Goal: Use online tool/utility: Utilize a website feature to perform a specific function

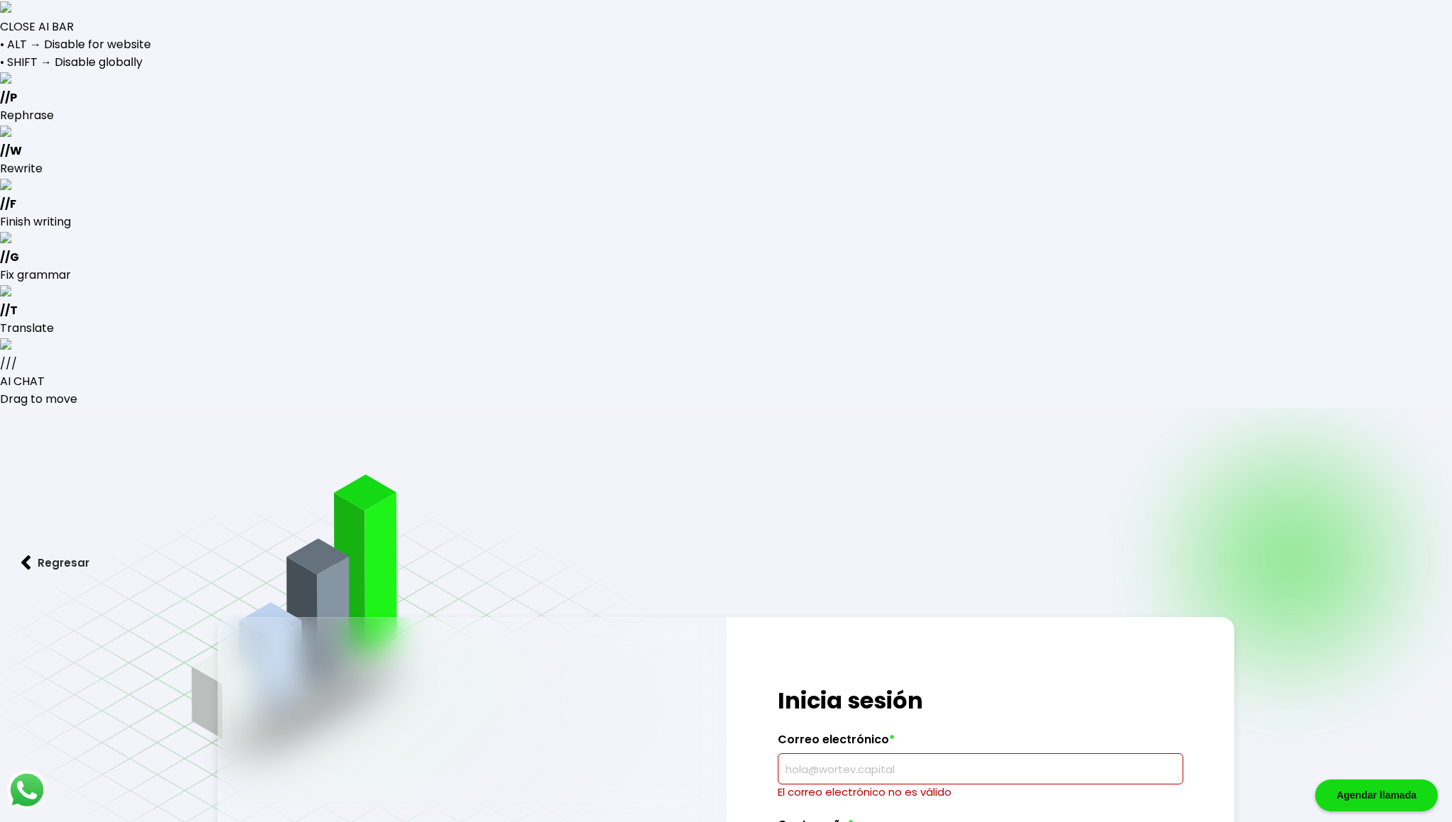
type input "ocsicnarfjavier@gmail.com"
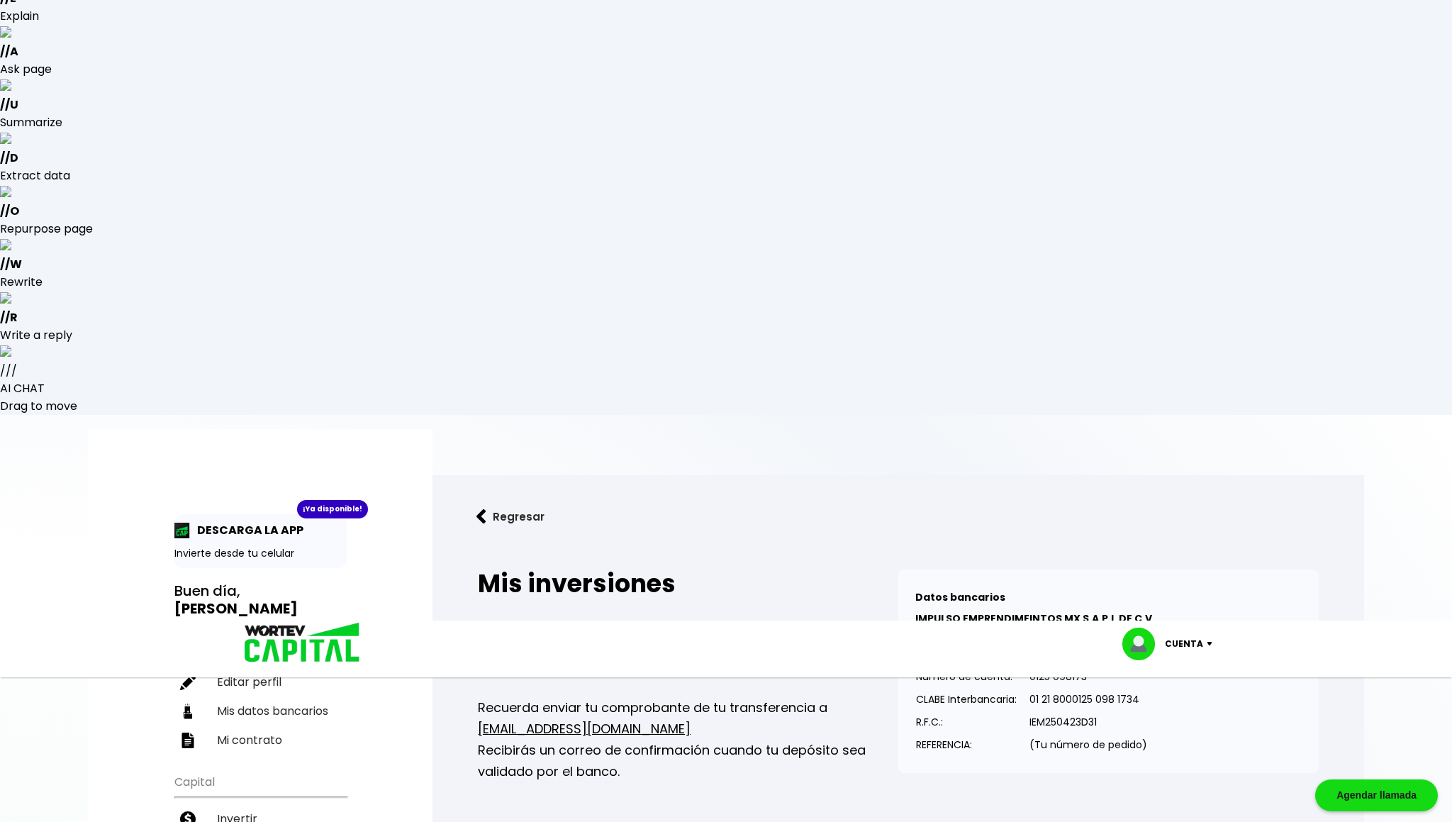
scroll to position [213, 0]
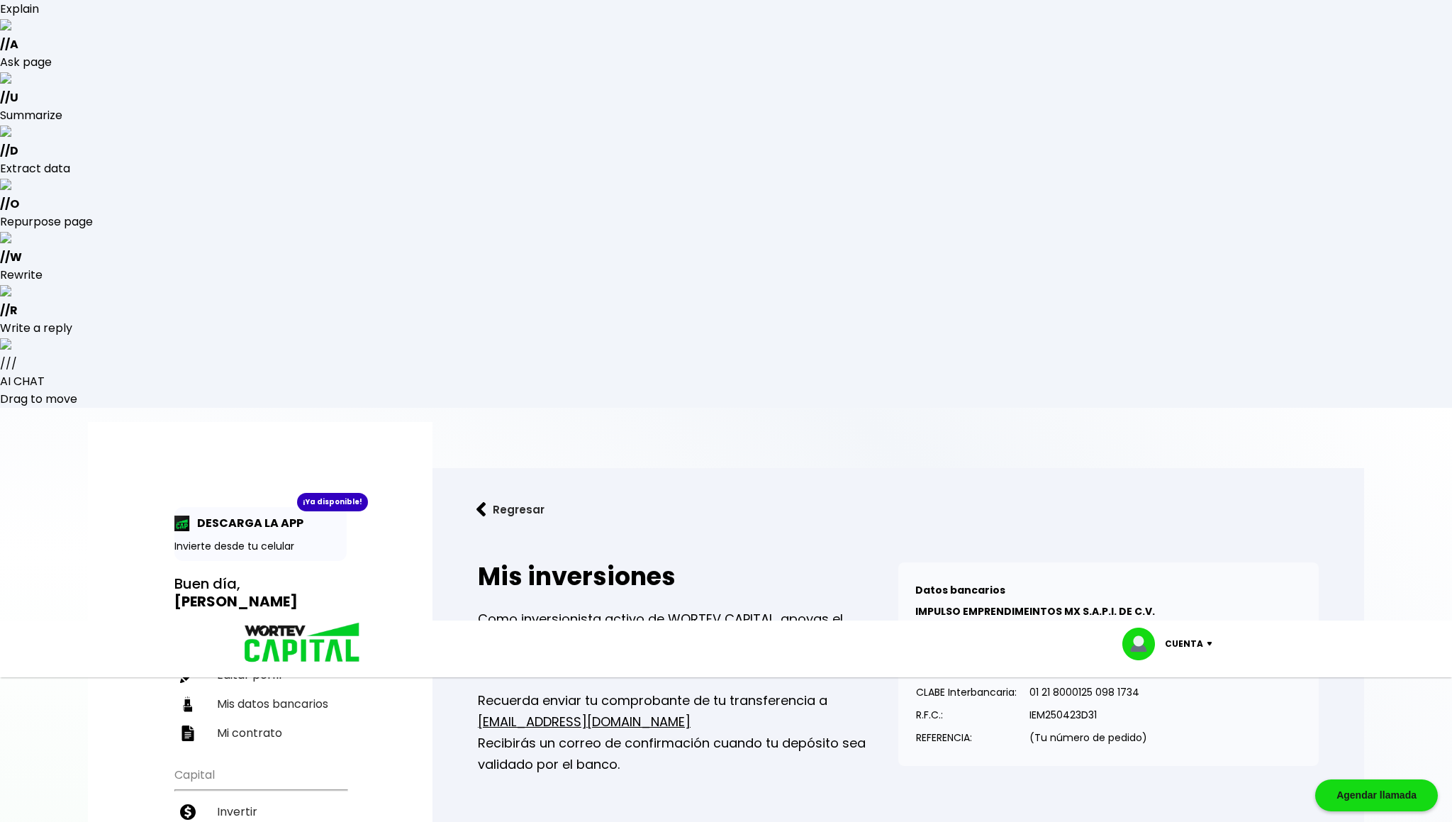
select select "1"
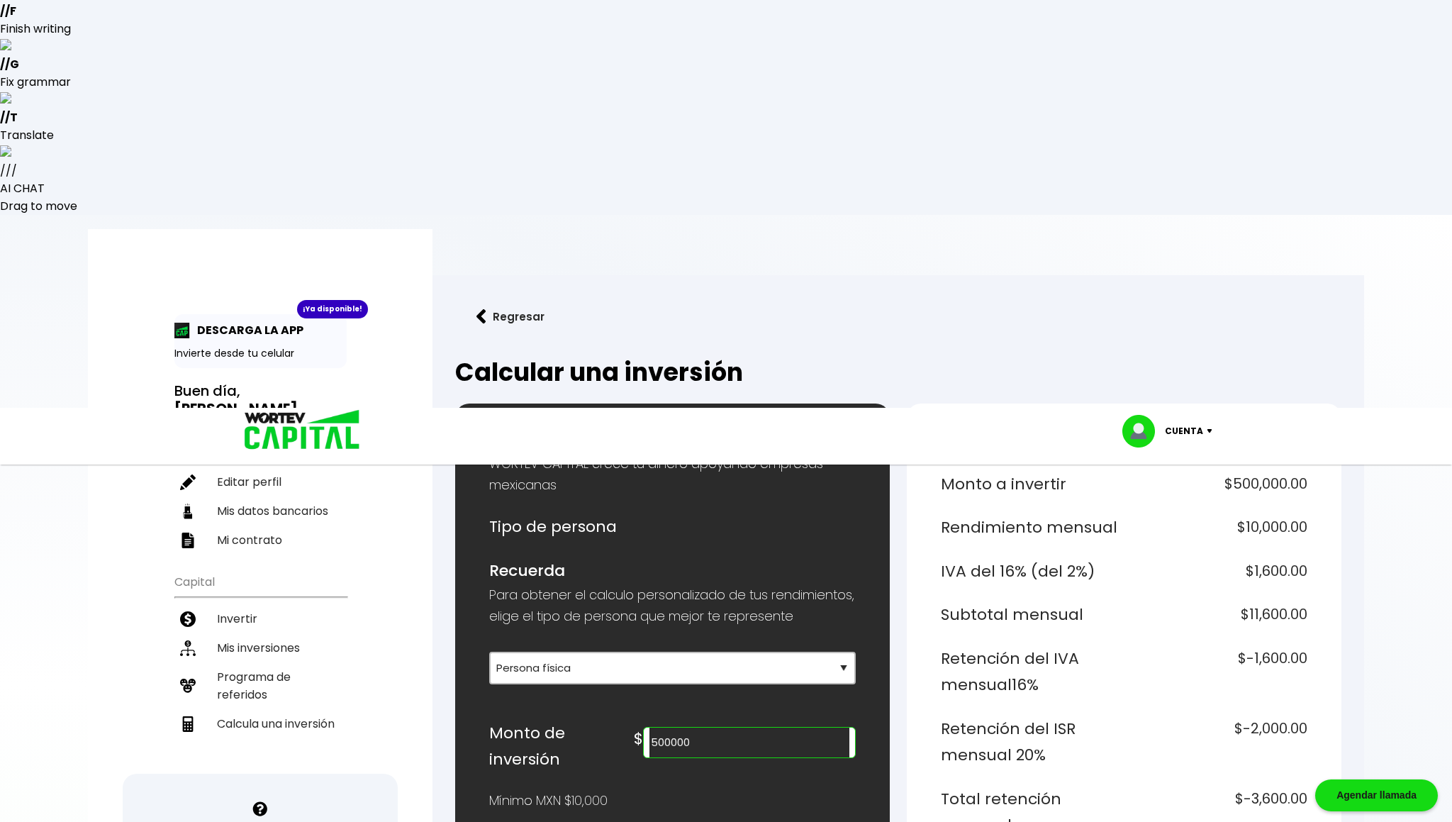
scroll to position [237, 0]
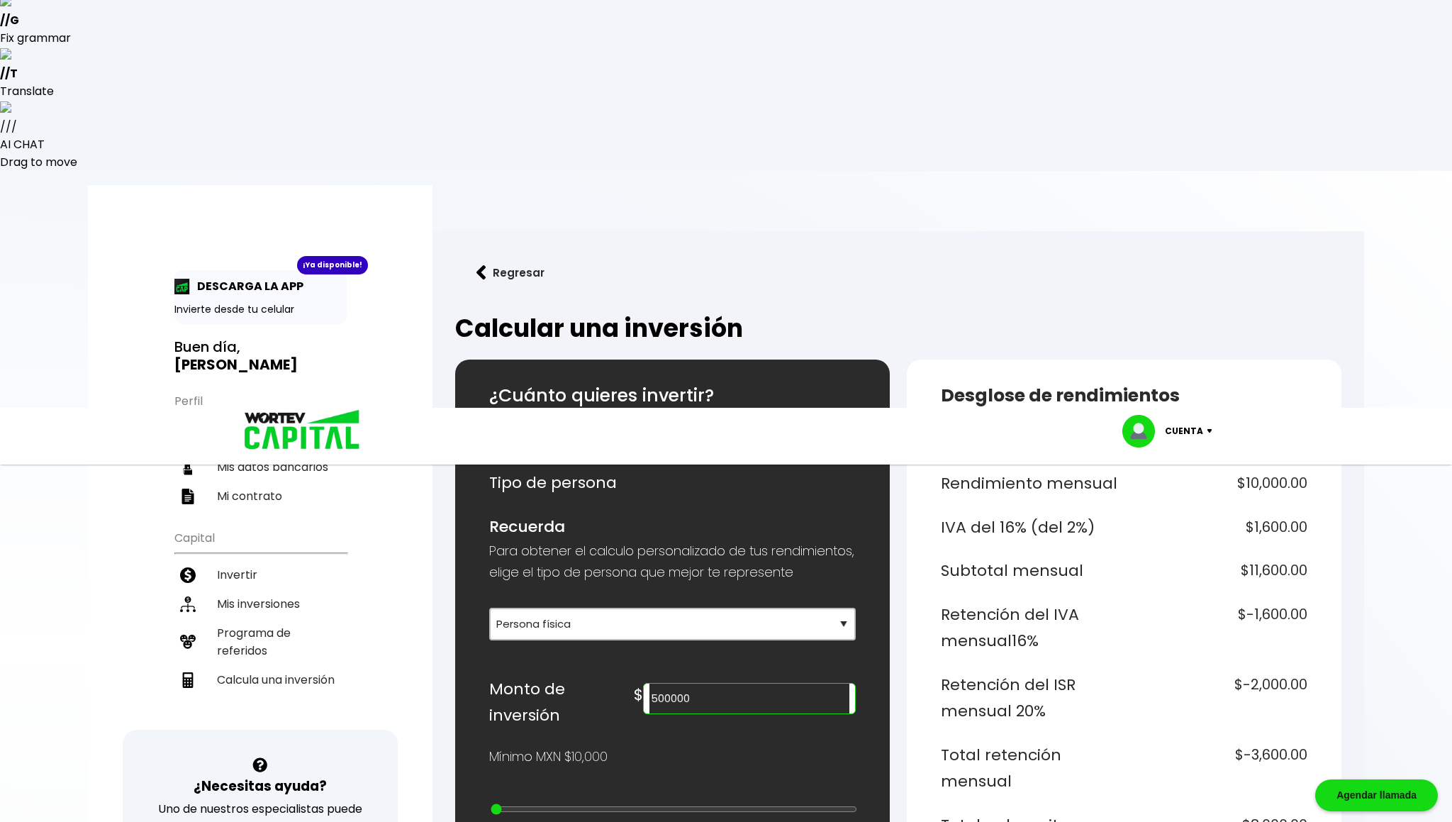
type input "500000"
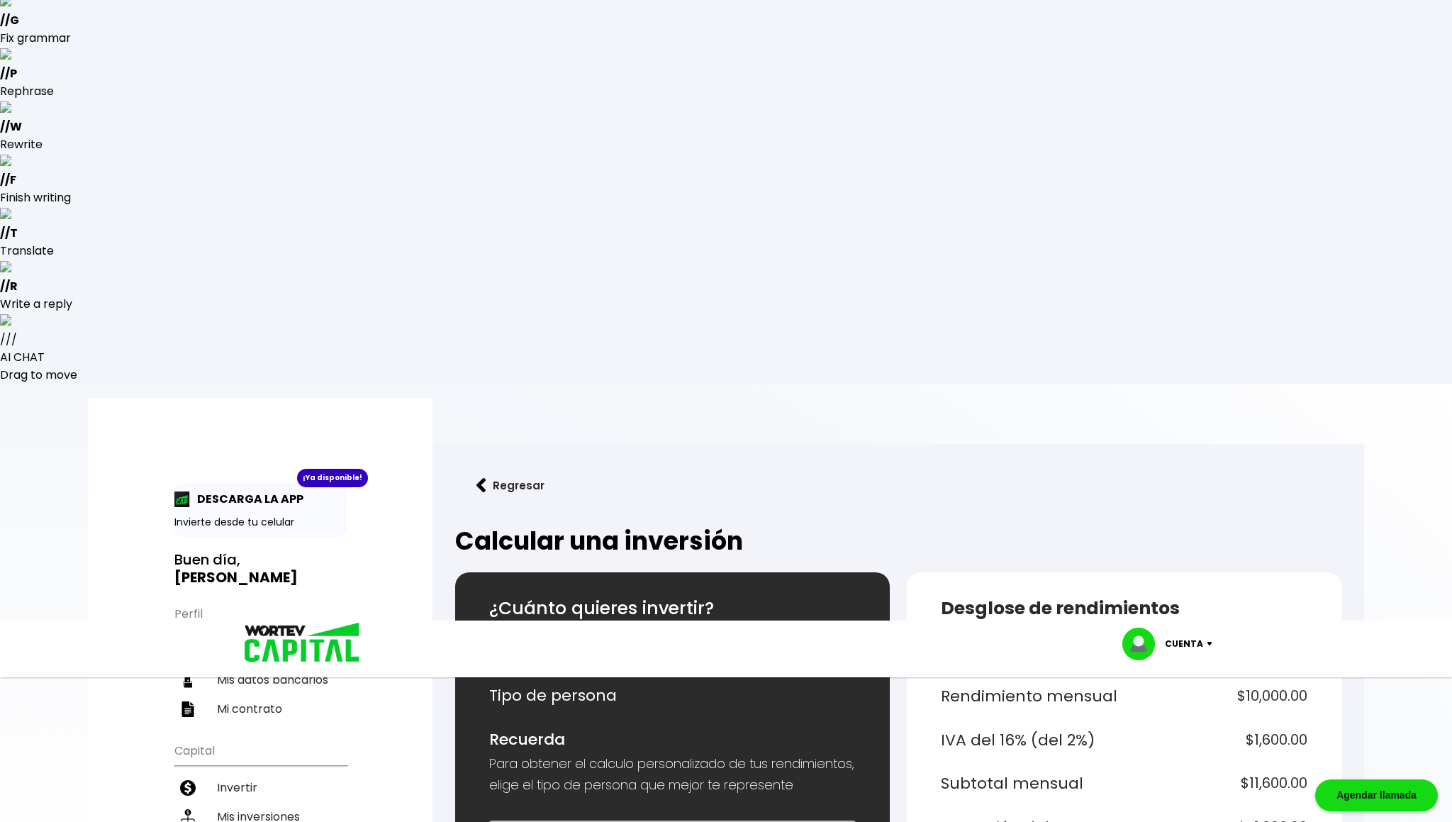
drag, startPoint x: 1240, startPoint y: 414, endPoint x: 1325, endPoint y: 419, distance: 85.2
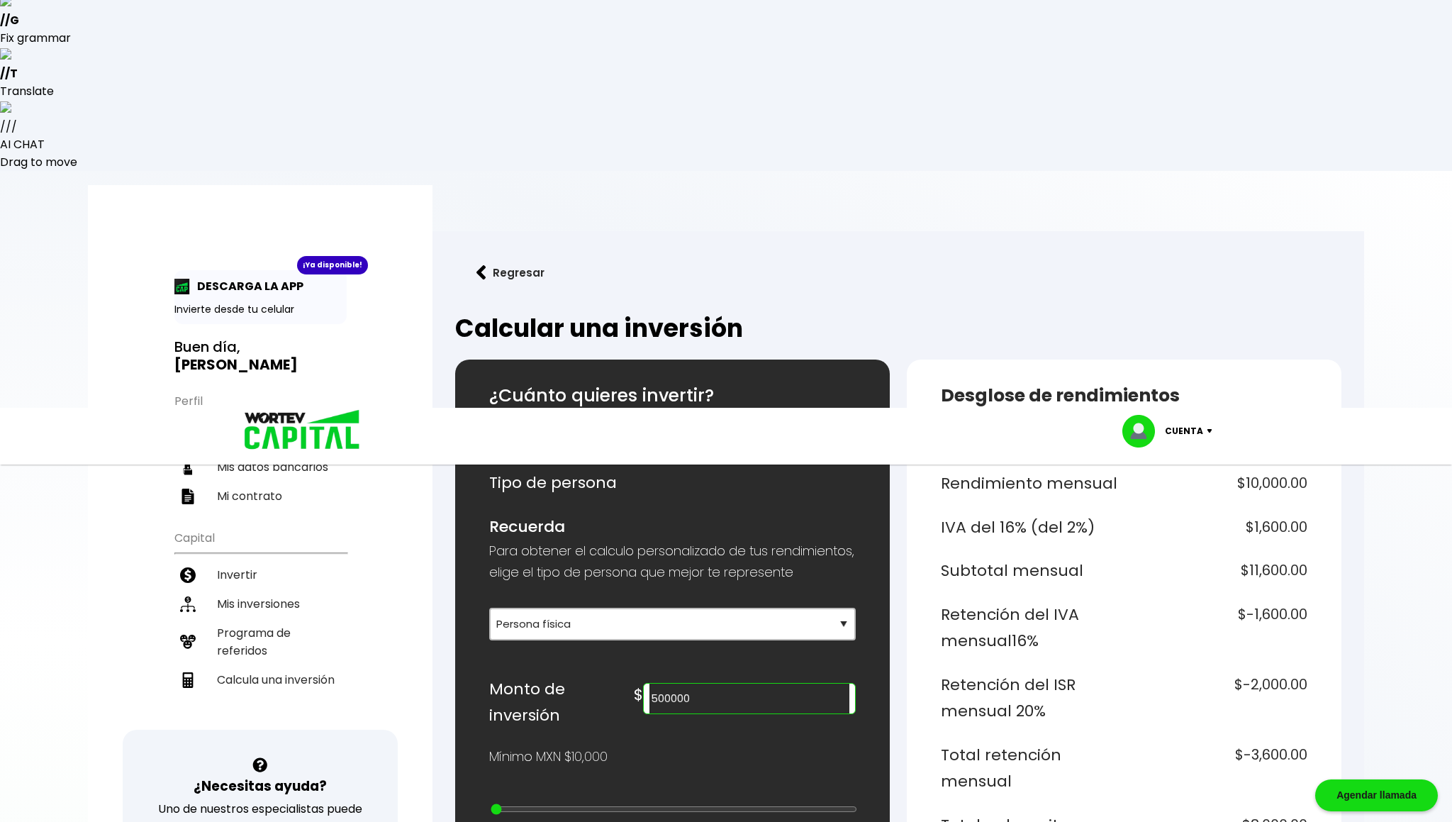
click at [776, 684] on input "500000" at bounding box center [750, 699] width 200 height 30
